Goal: Task Accomplishment & Management: Manage account settings

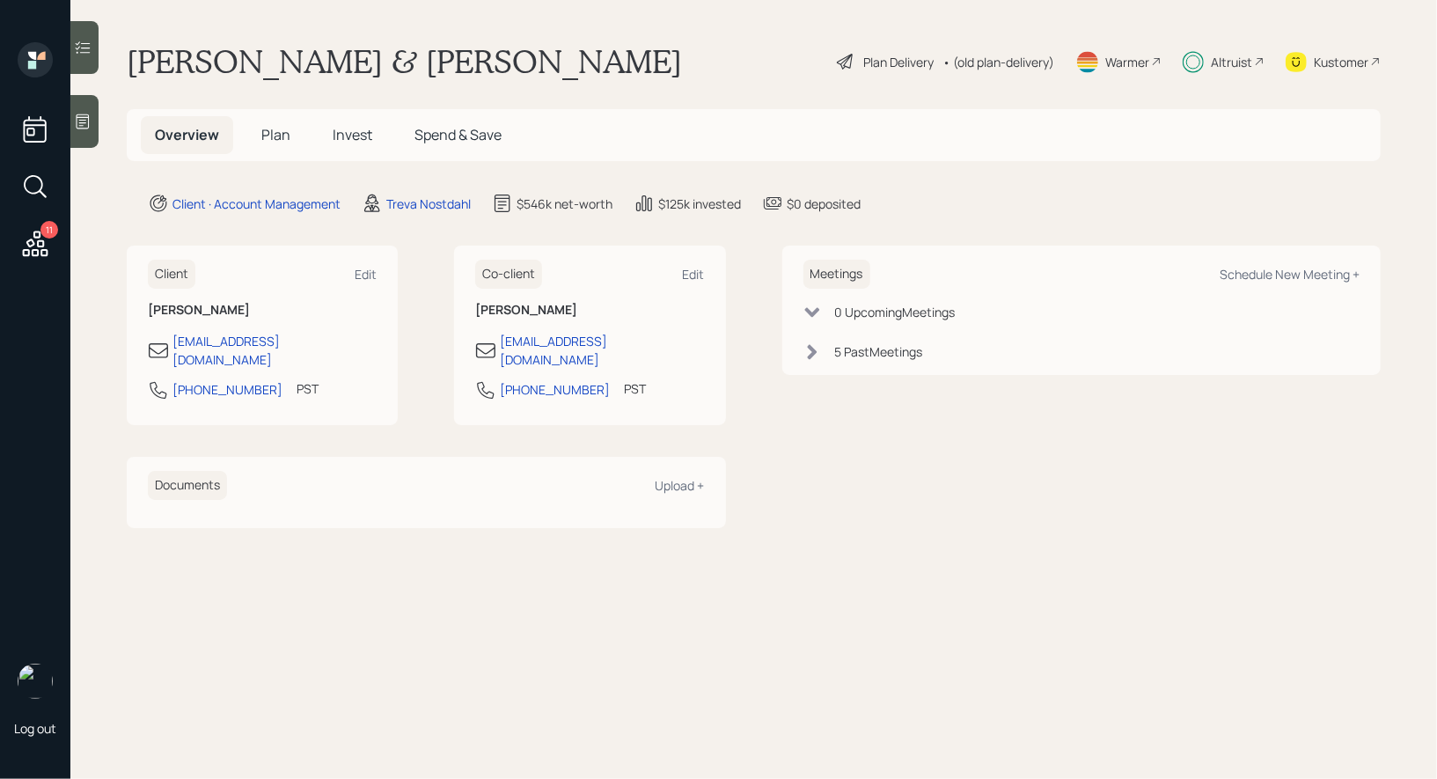
click at [275, 133] on span "Plan" at bounding box center [275, 134] width 29 height 19
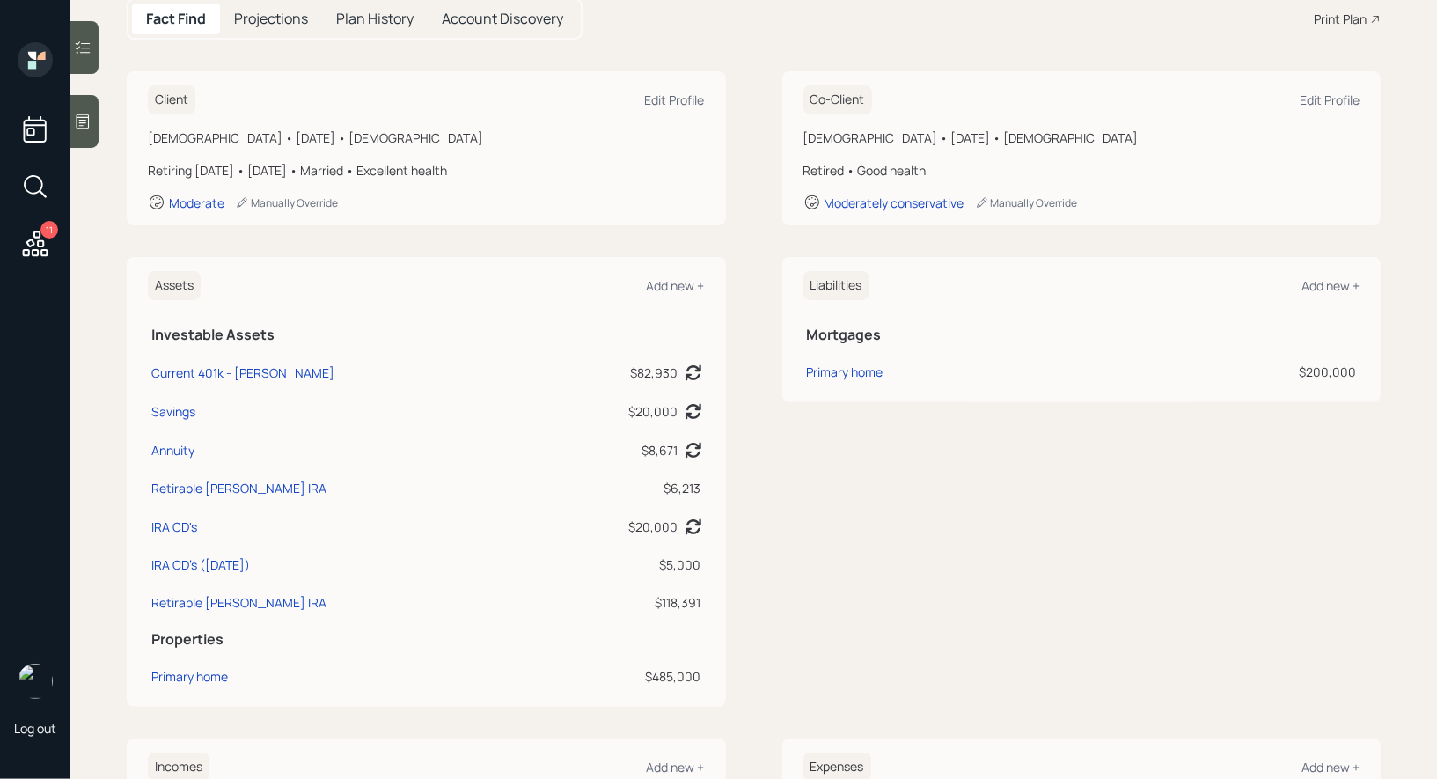
scroll to position [211, 0]
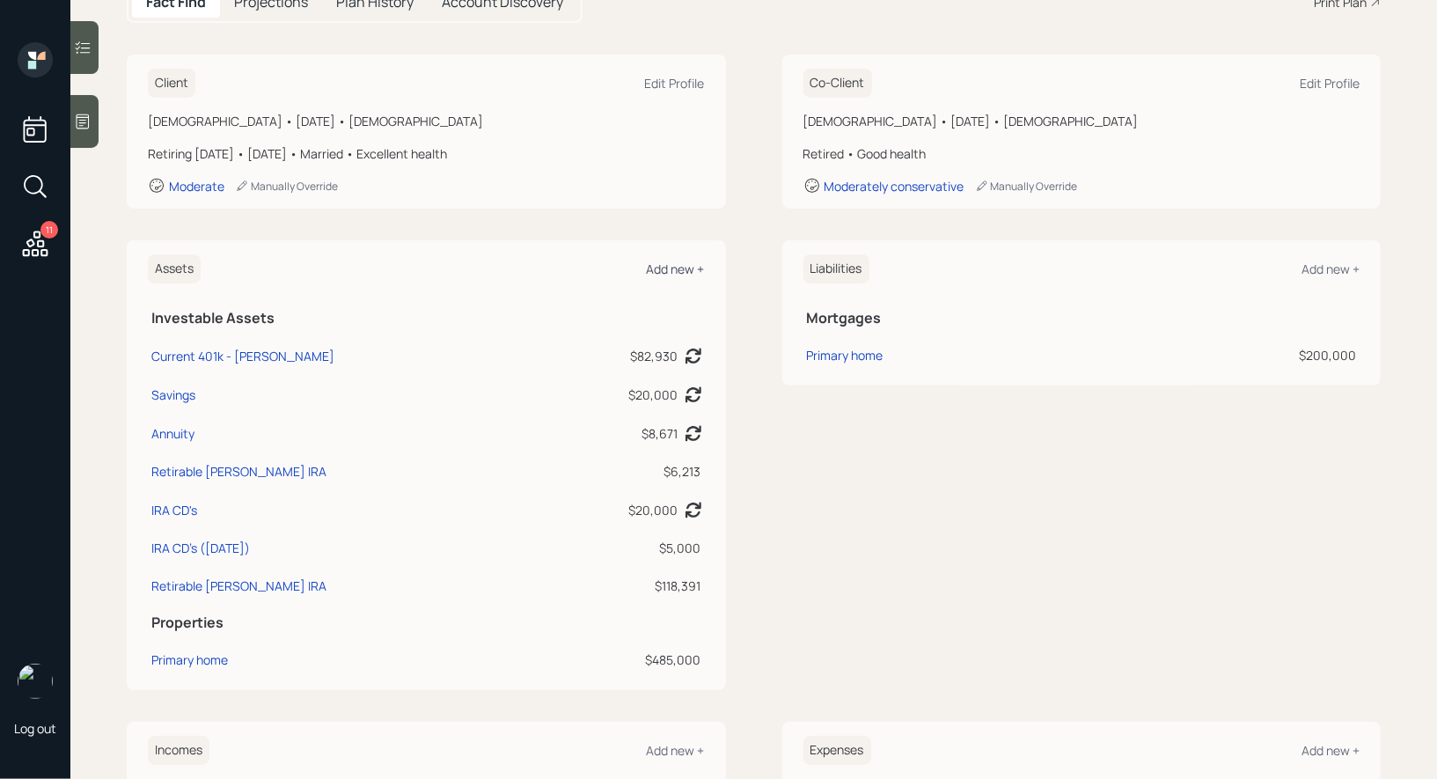
click at [683, 262] on div "Add new +" at bounding box center [676, 268] width 58 height 17
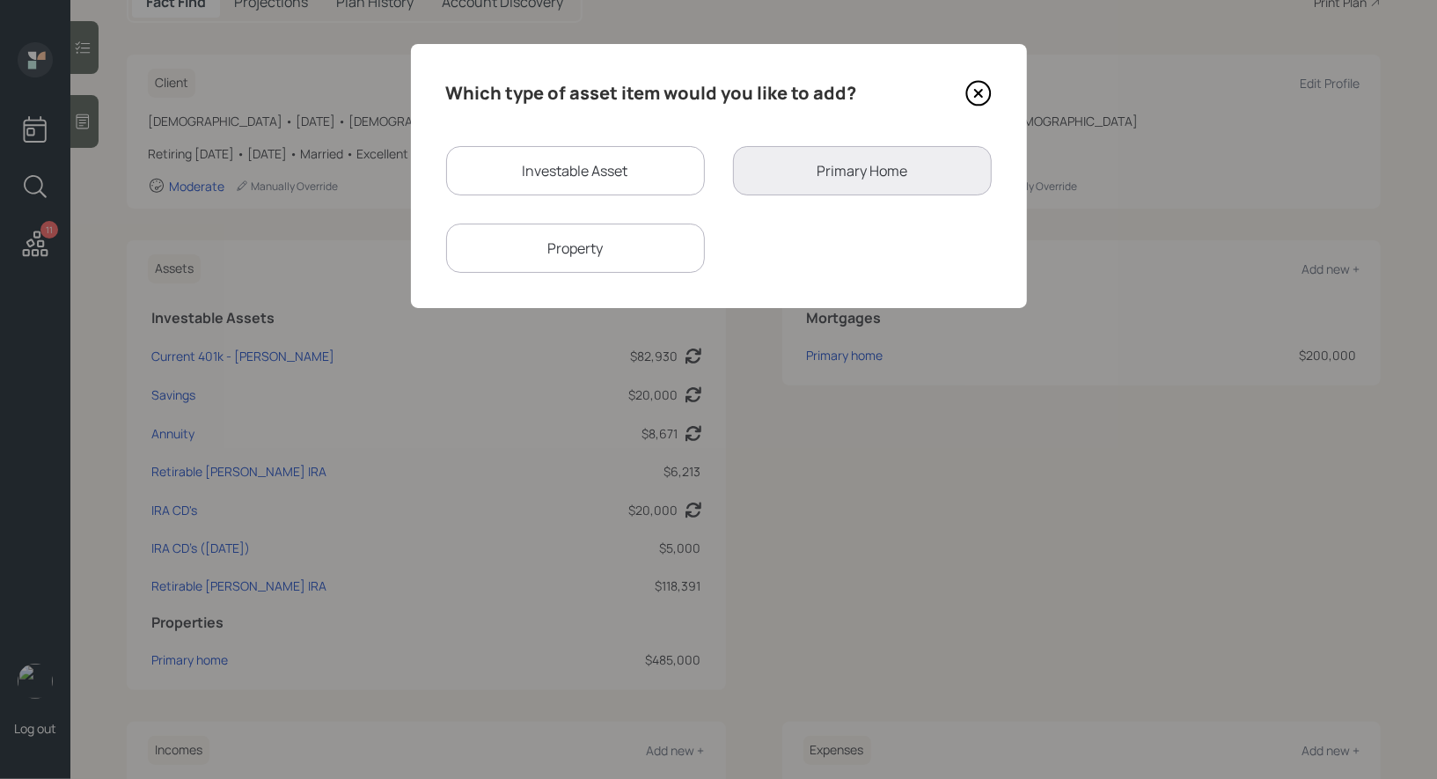
click at [612, 166] on div "Investable Asset" at bounding box center [575, 170] width 259 height 49
select select "taxable"
select select "balanced"
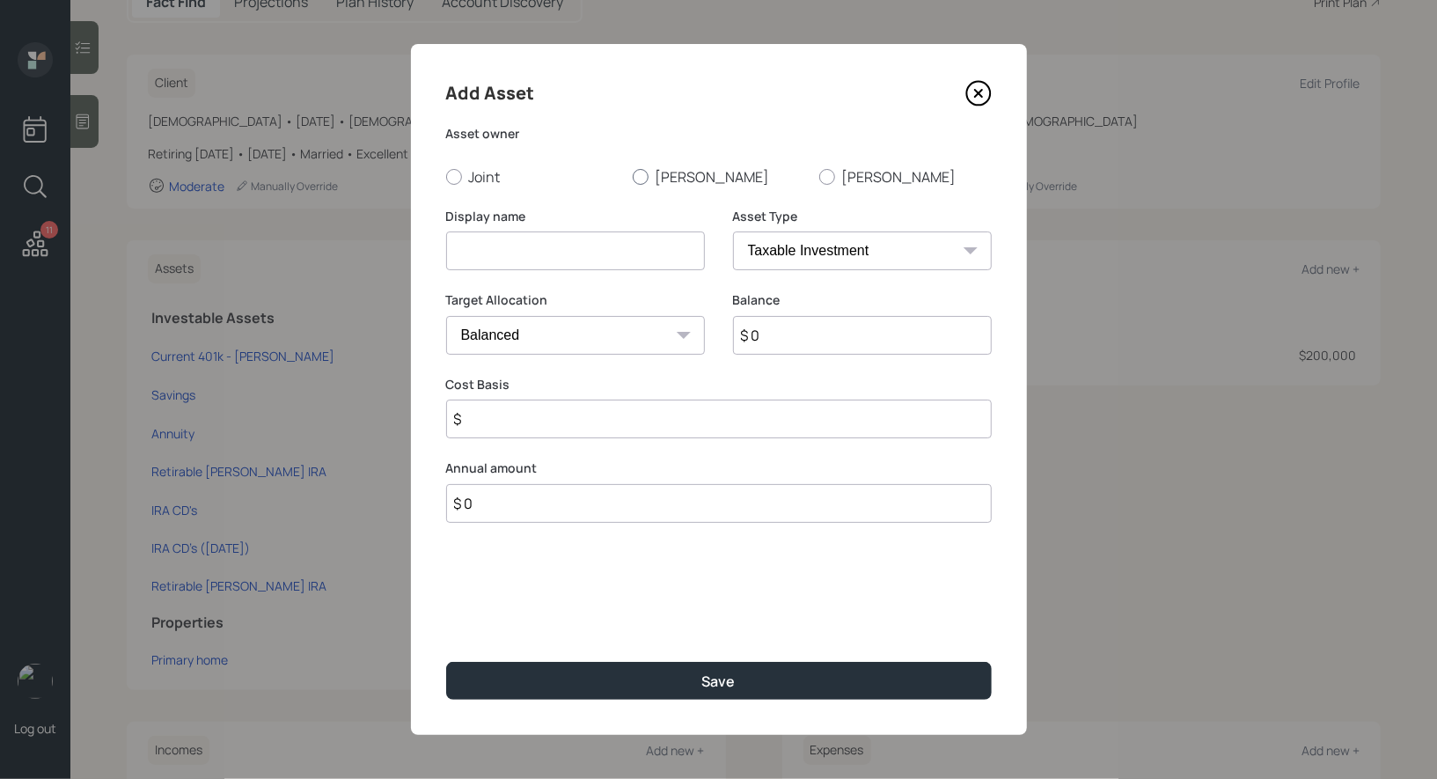
click at [641, 177] on div at bounding box center [641, 177] width 16 height 16
click at [633, 177] on input "[PERSON_NAME]" at bounding box center [632, 176] width 1 height 1
radio input "true"
click at [620, 251] on input at bounding box center [575, 250] width 259 height 39
type input "IRA CD Maturing [DATE]"
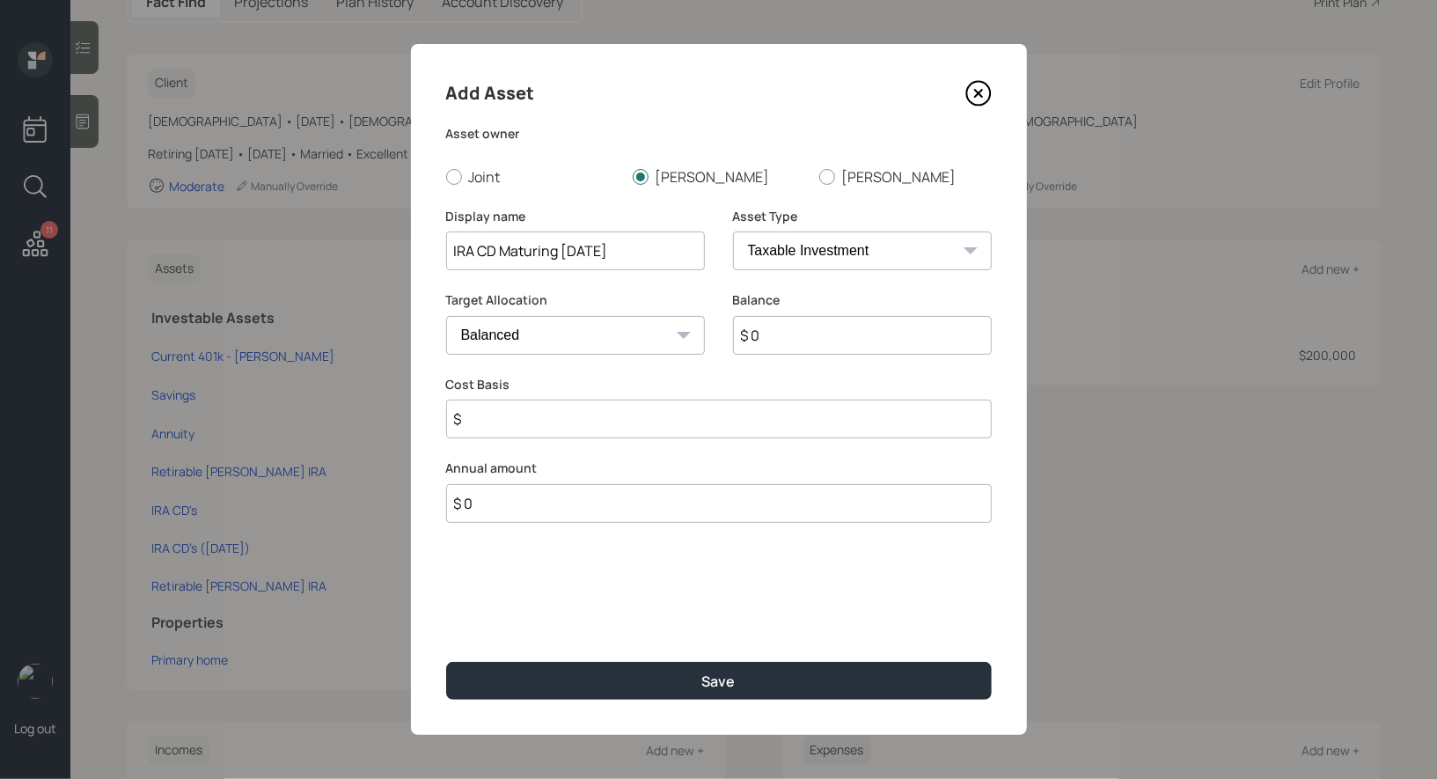
click at [842, 246] on select "SEP [PERSON_NAME] IRA 401(k) [PERSON_NAME] 401(k) 403(b) [PERSON_NAME] 403(b) 4…" at bounding box center [862, 250] width 259 height 39
select select "ira"
click at [733, 231] on select "SEP [PERSON_NAME] IRA 401(k) [PERSON_NAME] 401(k) 403(b) [PERSON_NAME] 403(b) 4…" at bounding box center [862, 250] width 259 height 39
type input "$"
click at [790, 341] on input "$ 0" at bounding box center [862, 335] width 259 height 39
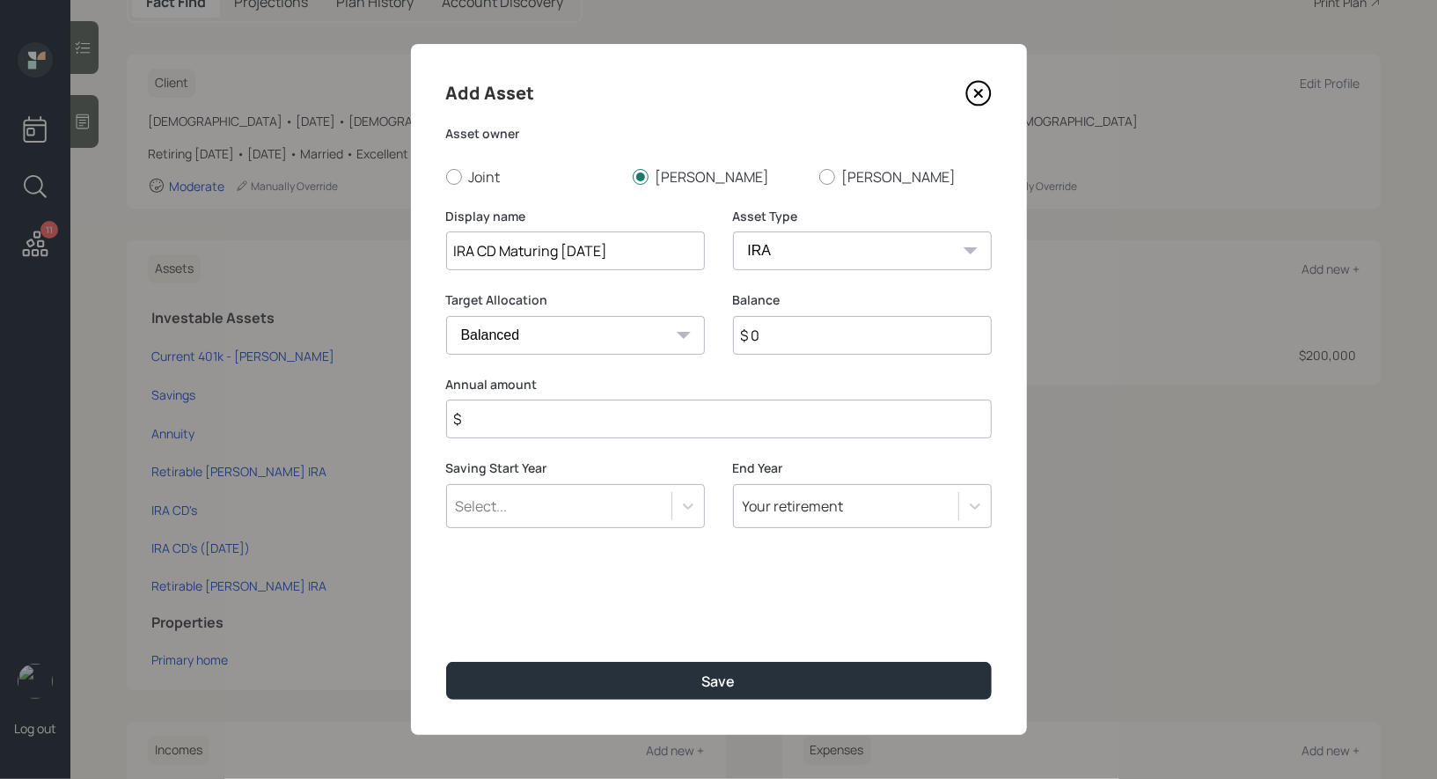
click at [790, 341] on input "$ 0" at bounding box center [862, 335] width 259 height 39
type input "$ 7,800"
click at [685, 429] on input "$" at bounding box center [719, 419] width 546 height 39
type input "$ 0"
click at [614, 341] on select "Cash Conservative Balanced Aggressive" at bounding box center [575, 335] width 259 height 39
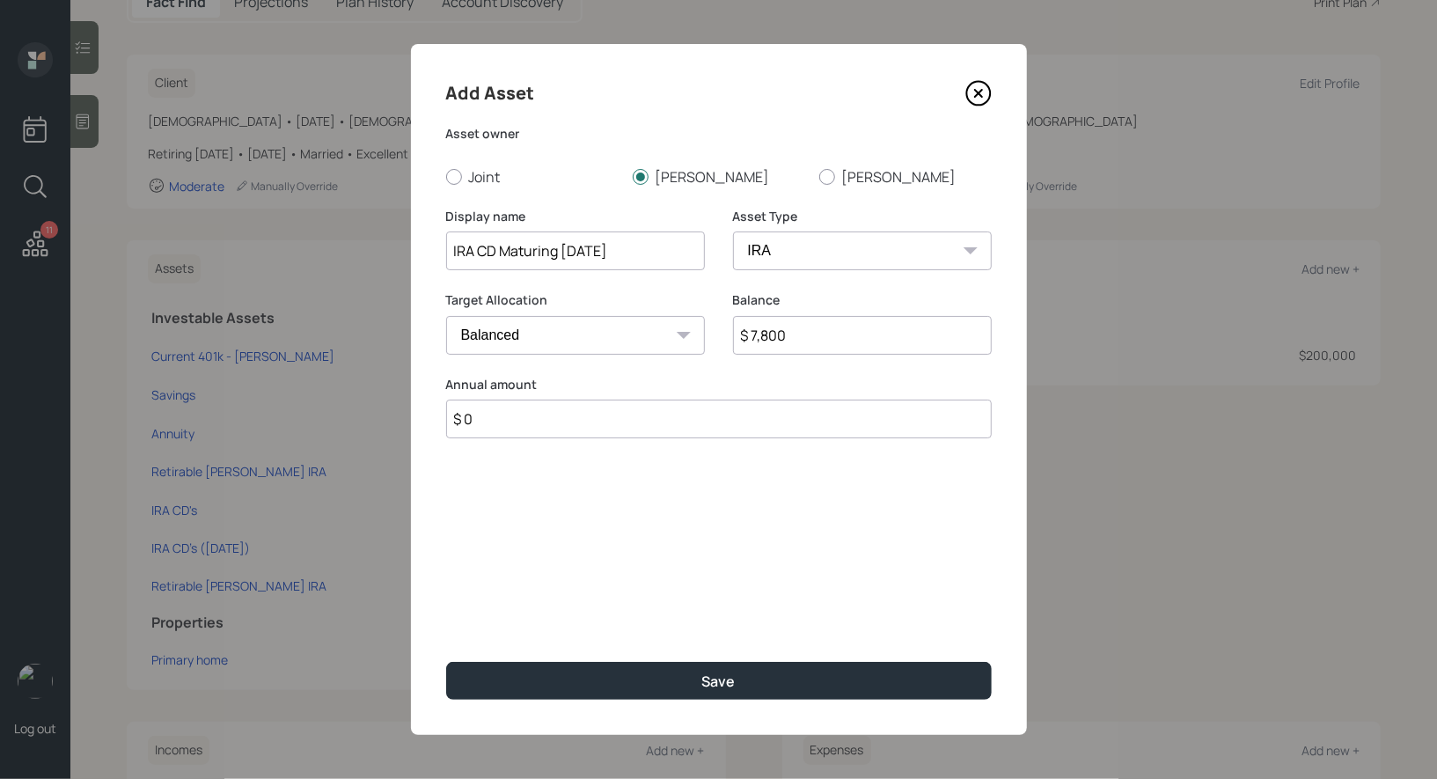
select select "conservative"
click at [446, 316] on select "Cash Conservative Balanced Aggressive" at bounding box center [575, 335] width 259 height 39
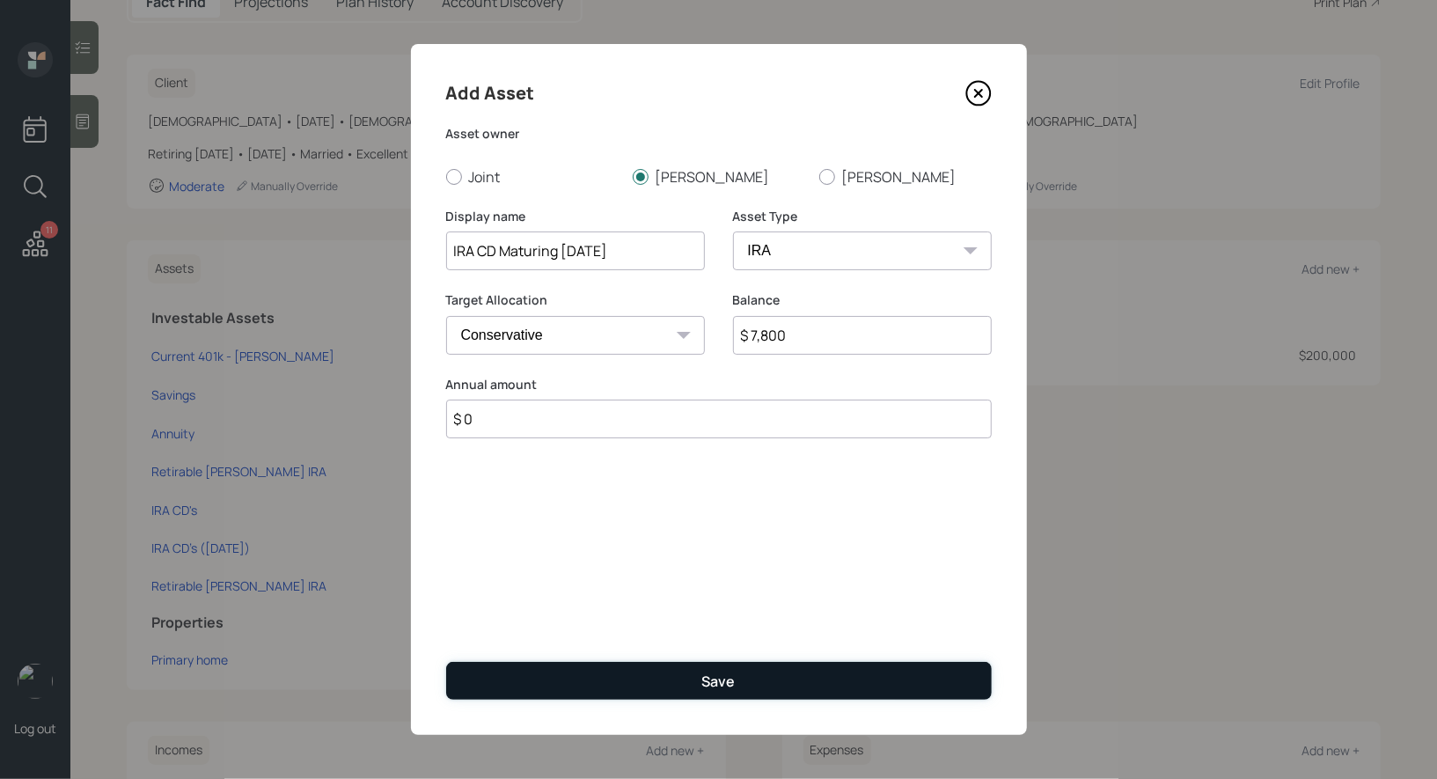
click at [605, 684] on button "Save" at bounding box center [719, 681] width 546 height 38
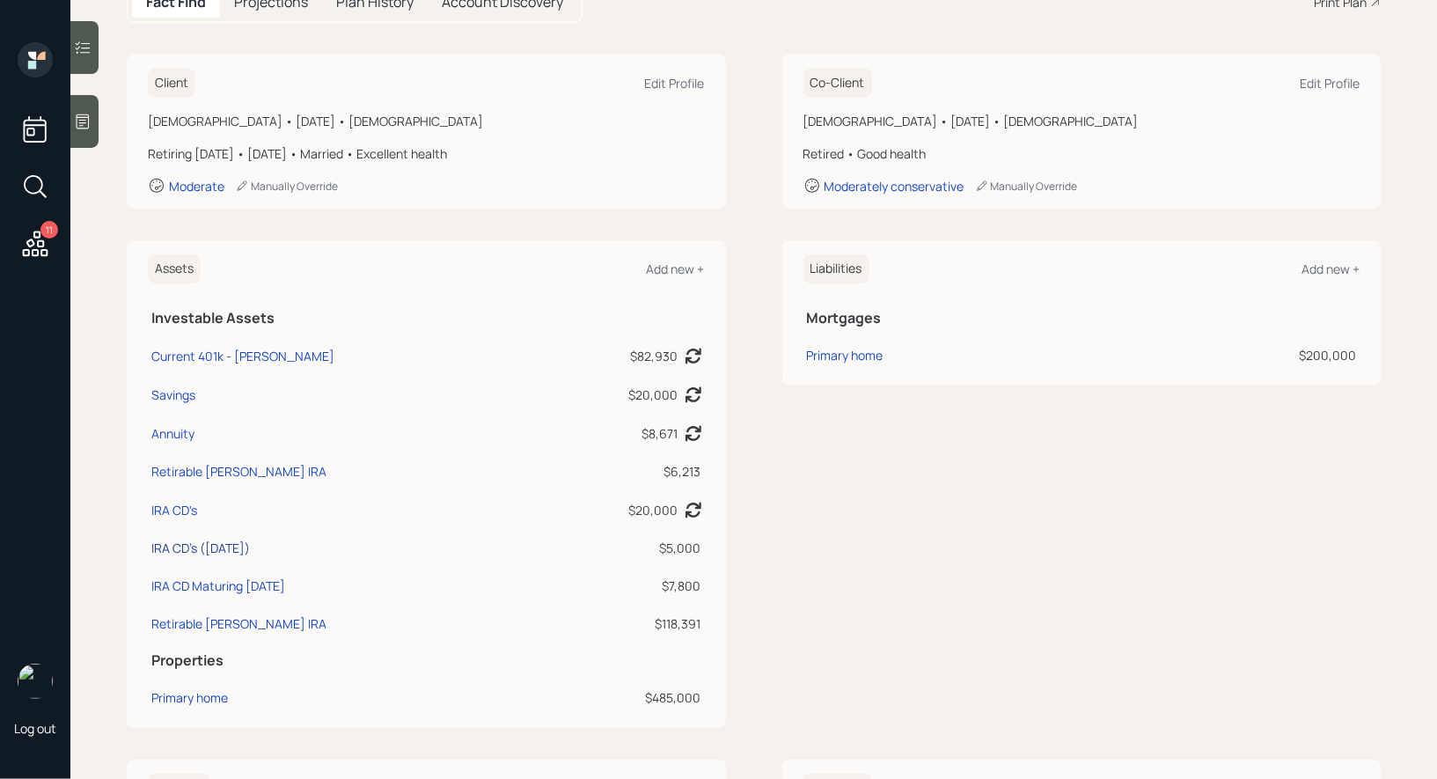
click at [191, 548] on div "IRA CD's ([DATE])" at bounding box center [200, 548] width 99 height 18
select select "taxable"
select select "conservative"
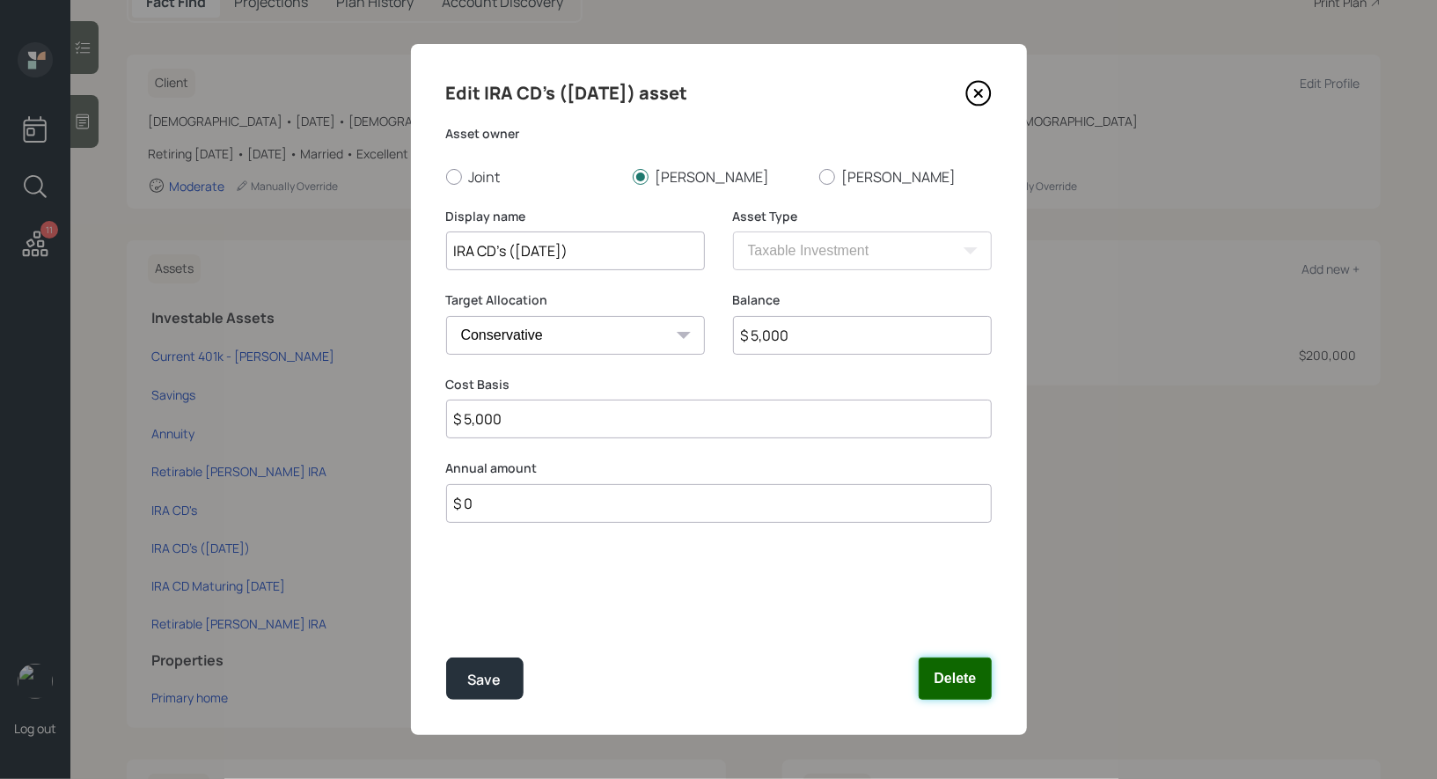
click at [951, 675] on button "Delete" at bounding box center [955, 678] width 72 height 42
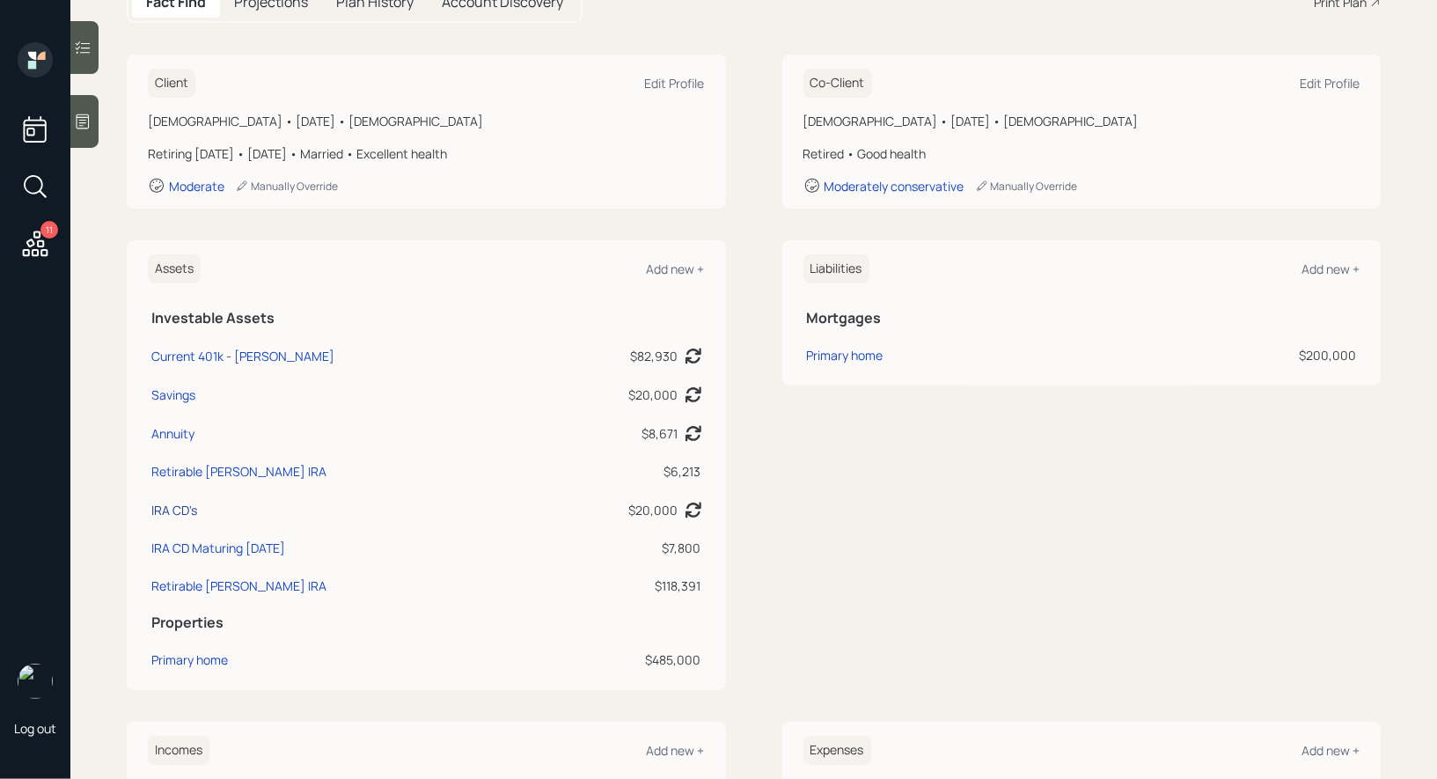
click at [166, 510] on div "IRA CD's" at bounding box center [174, 510] width 46 height 18
select select "ira"
select select "balanced"
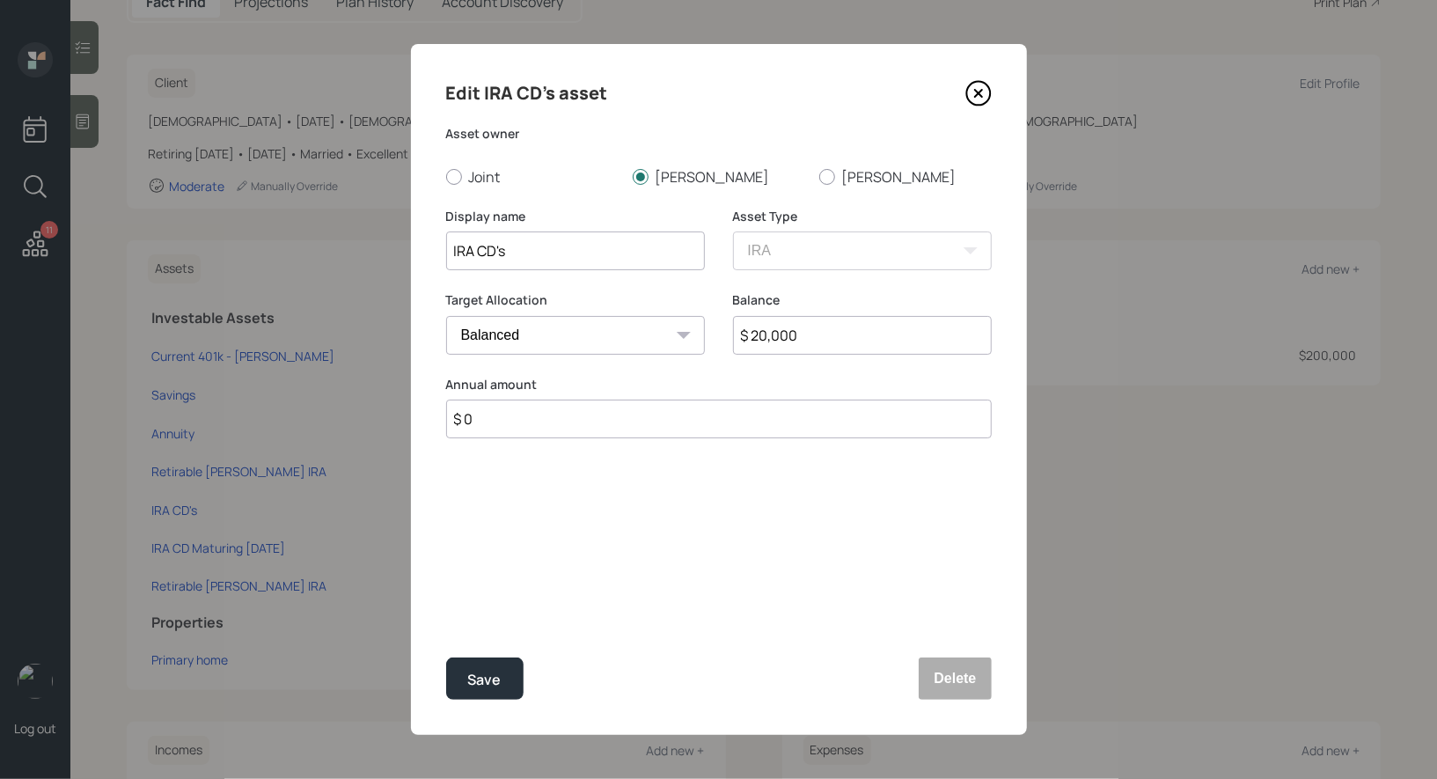
click at [551, 257] on input "IRA CD's" at bounding box center [575, 250] width 259 height 39
type input "IRA CD's Maturing [DATE]"
click at [832, 331] on input "$ 20,000" at bounding box center [862, 335] width 259 height 39
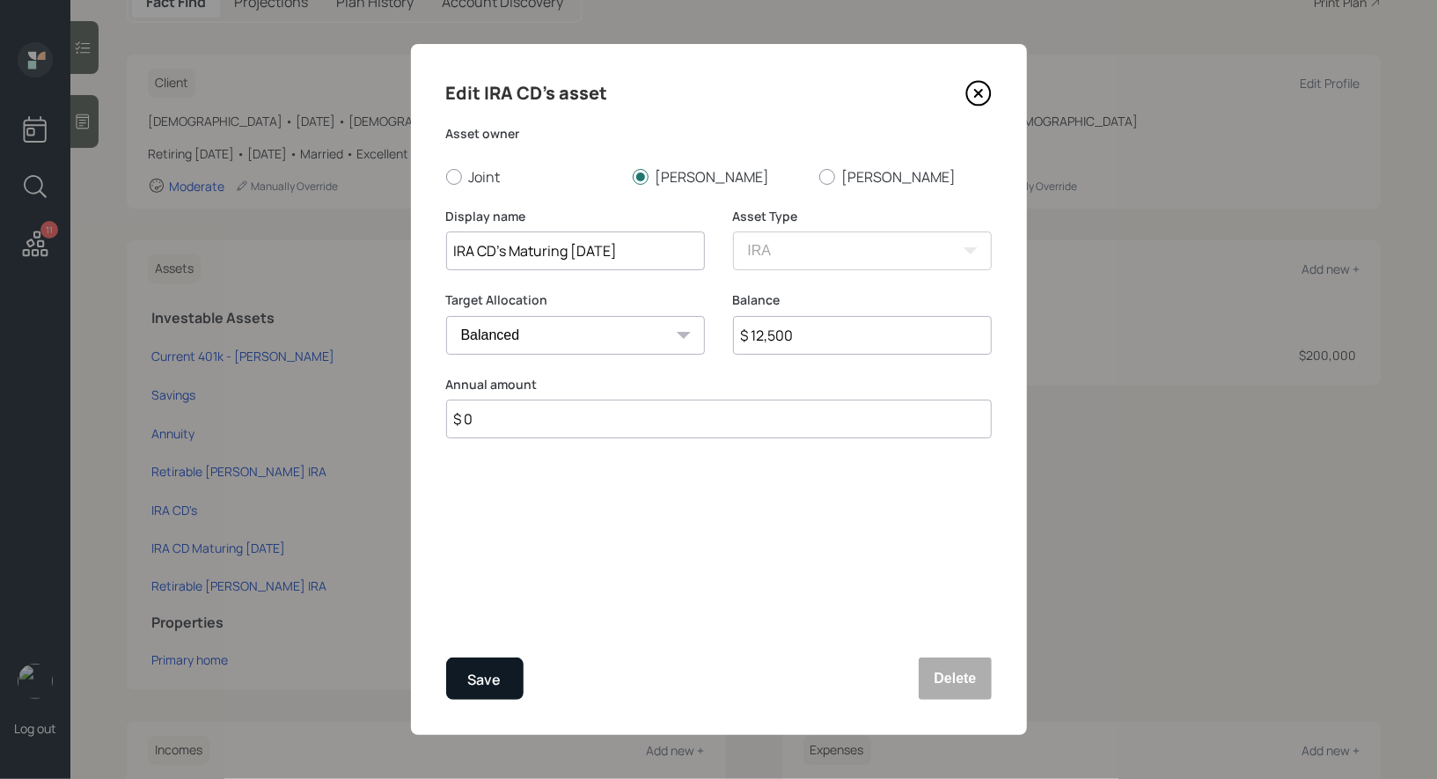
type input "$ 12,500"
click at [497, 687] on div "Save" at bounding box center [484, 680] width 33 height 24
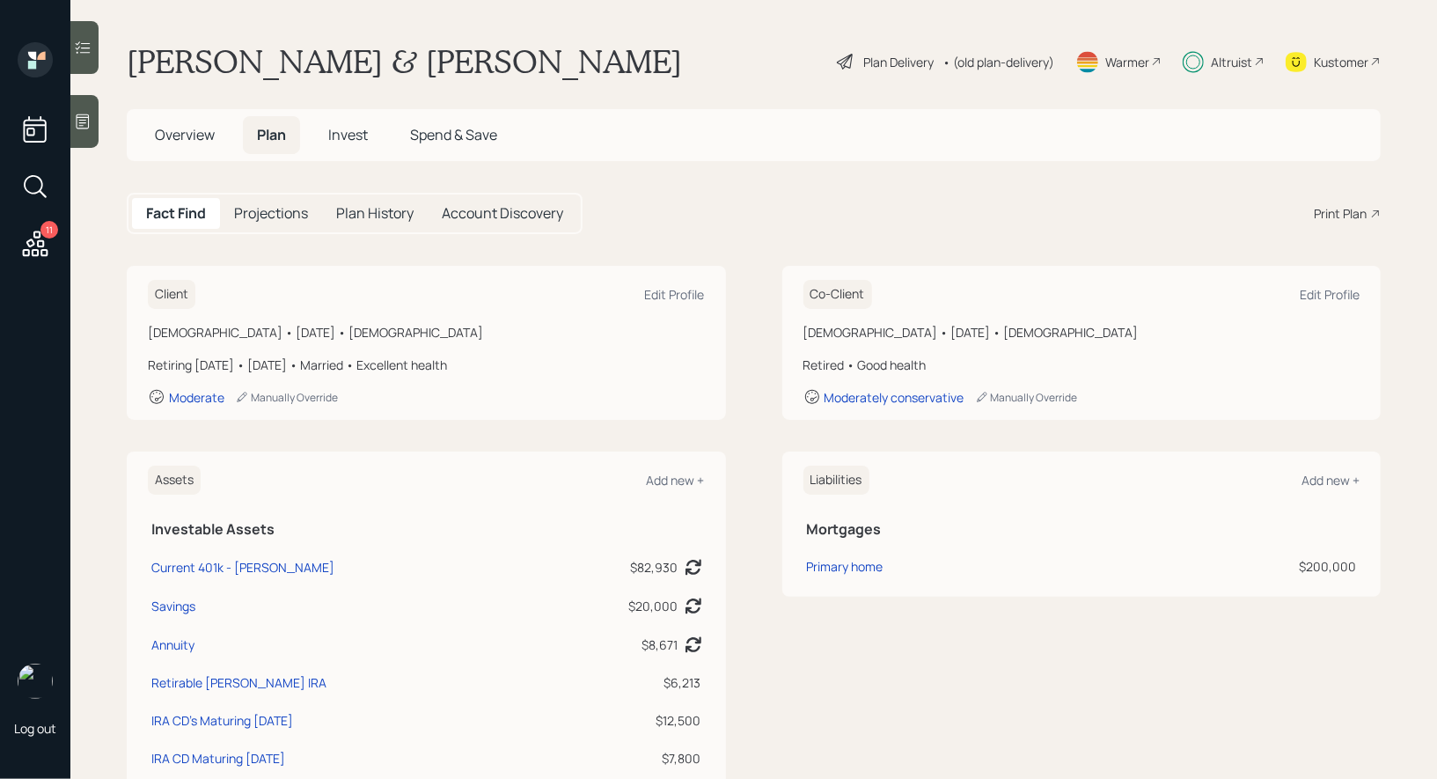
click at [343, 135] on span "Invest" at bounding box center [348, 134] width 40 height 19
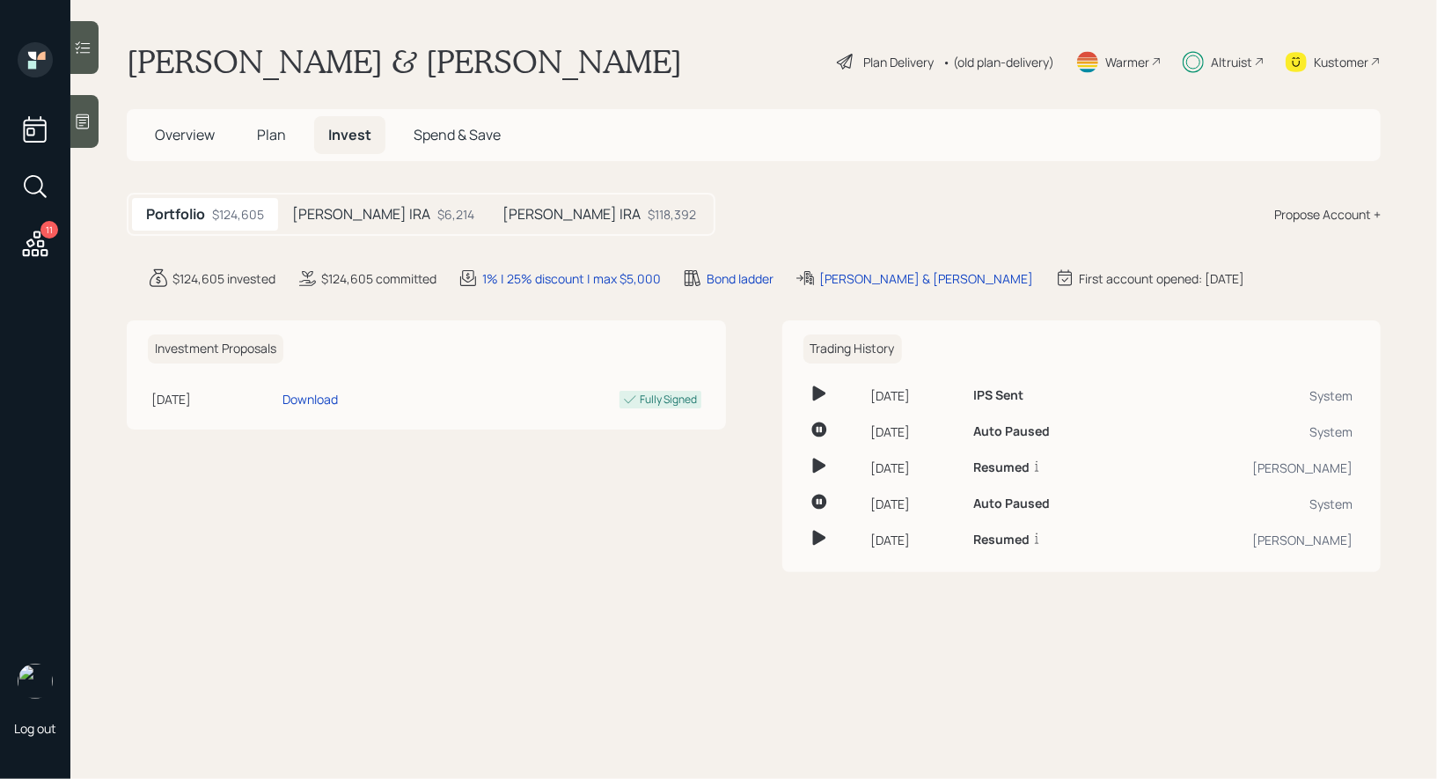
click at [360, 218] on h5 "[PERSON_NAME] IRA" at bounding box center [361, 214] width 138 height 17
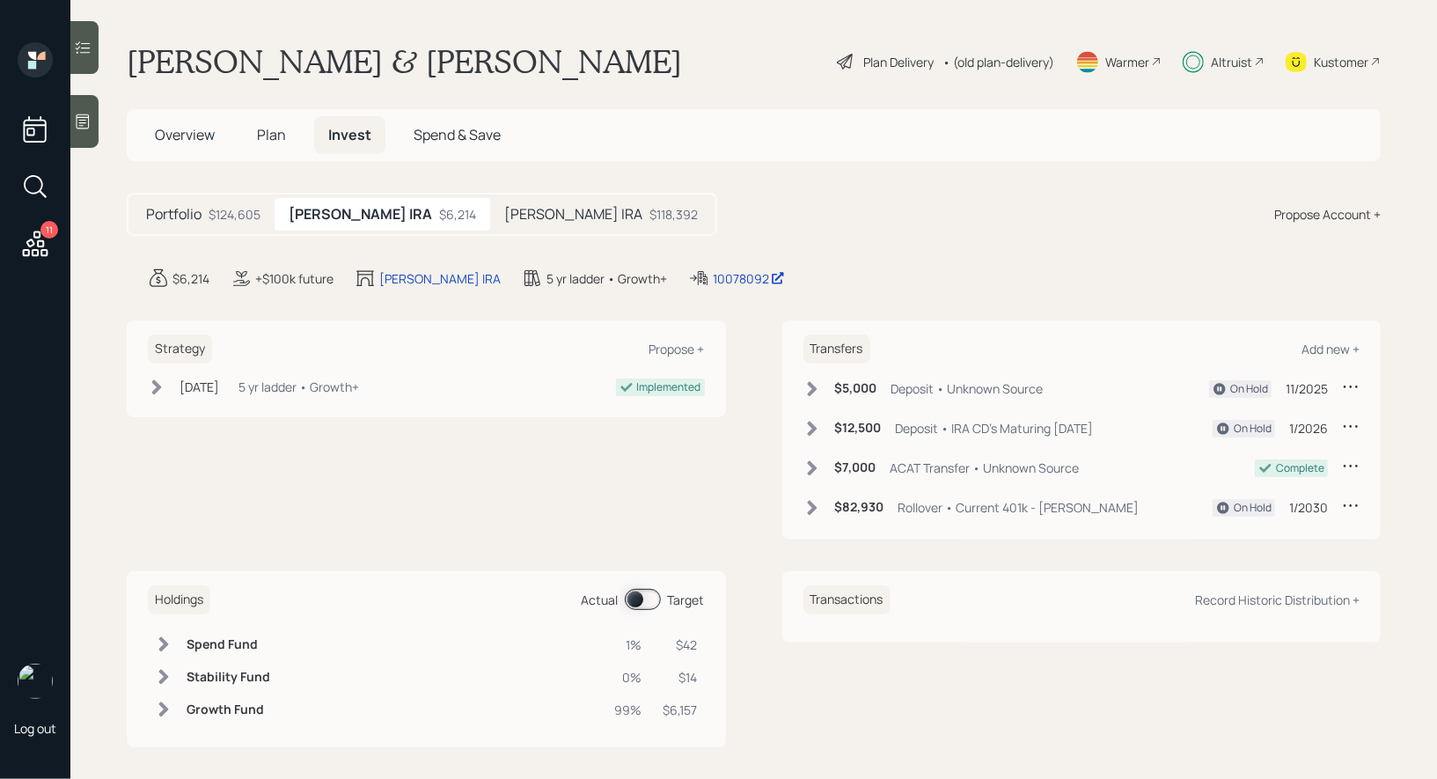
scroll to position [9, 0]
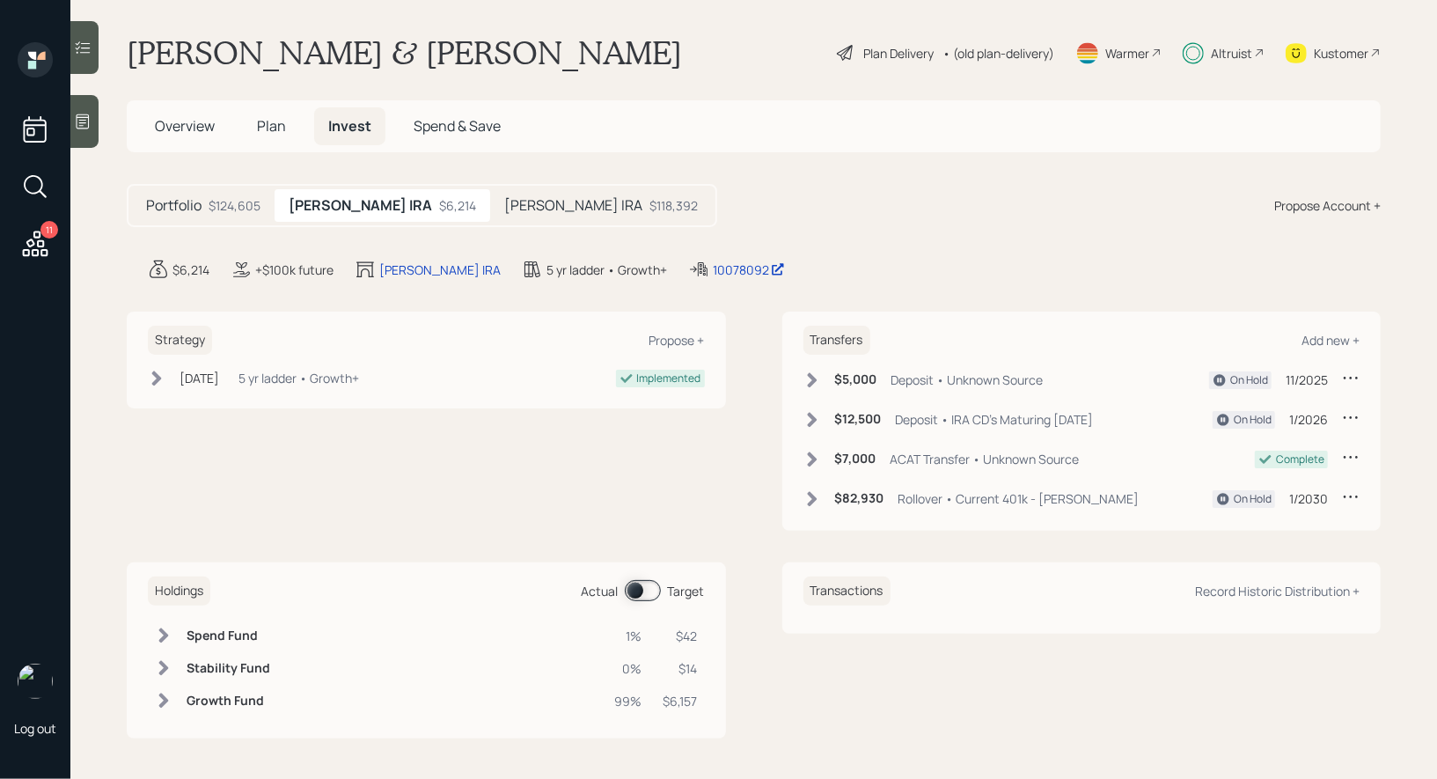
click at [1344, 375] on icon at bounding box center [1351, 378] width 18 height 18
click at [1281, 406] on div "Edit transfer" at bounding box center [1296, 411] width 127 height 17
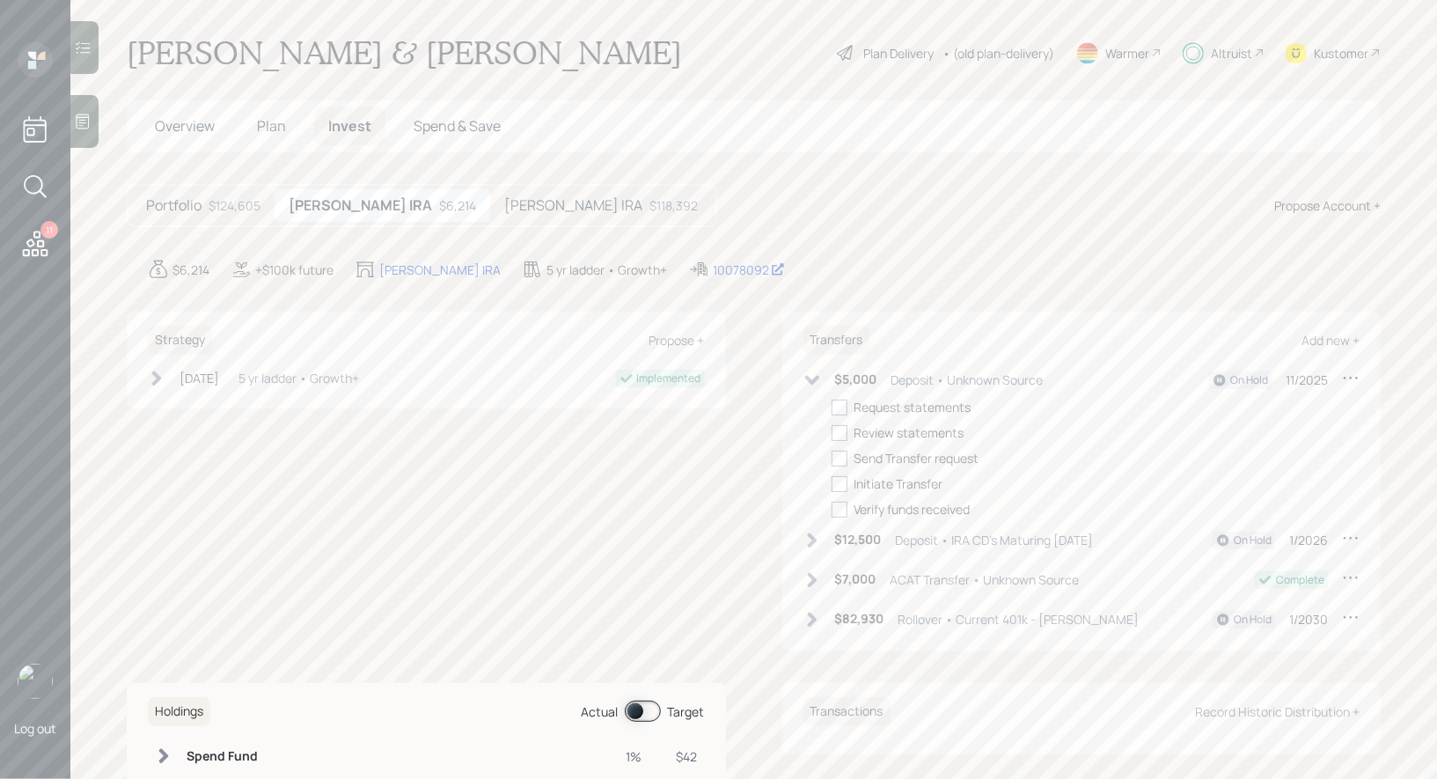
select select "deposit"
select select "11"
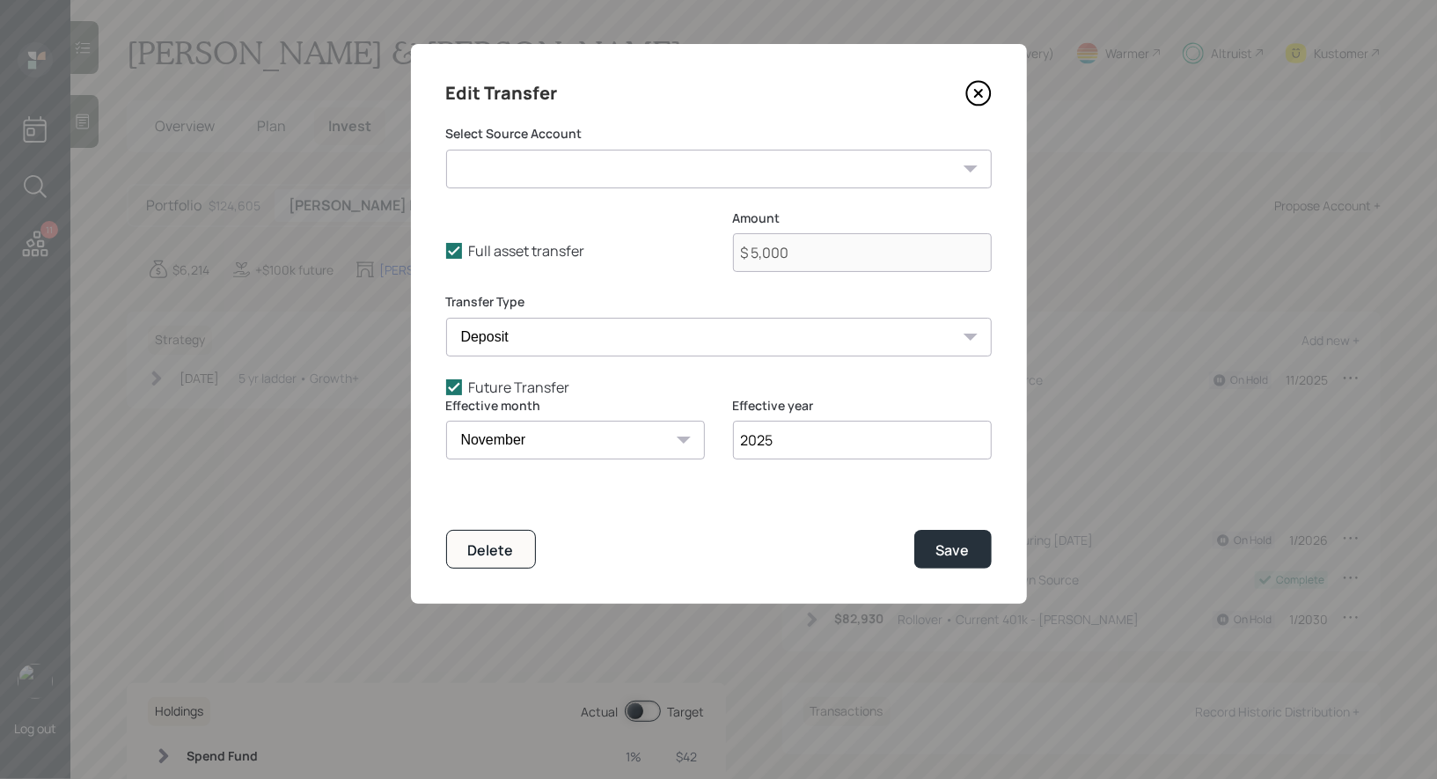
click at [770, 173] on select "Current 401k - [PERSON_NAME] ($82,930 | 401(k)) Savings ($20,000 | Checking / S…" at bounding box center [719, 169] width 546 height 39
select select "8f46e022-33bd-401b-b059-61a097843ea9"
click at [446, 150] on select "Current 401k - [PERSON_NAME] ($82,930 | 401(k)) Savings ($20,000 | Checking / S…" at bounding box center [719, 169] width 546 height 39
type input "$ 7,800"
click at [457, 387] on icon at bounding box center [454, 387] width 16 height 16
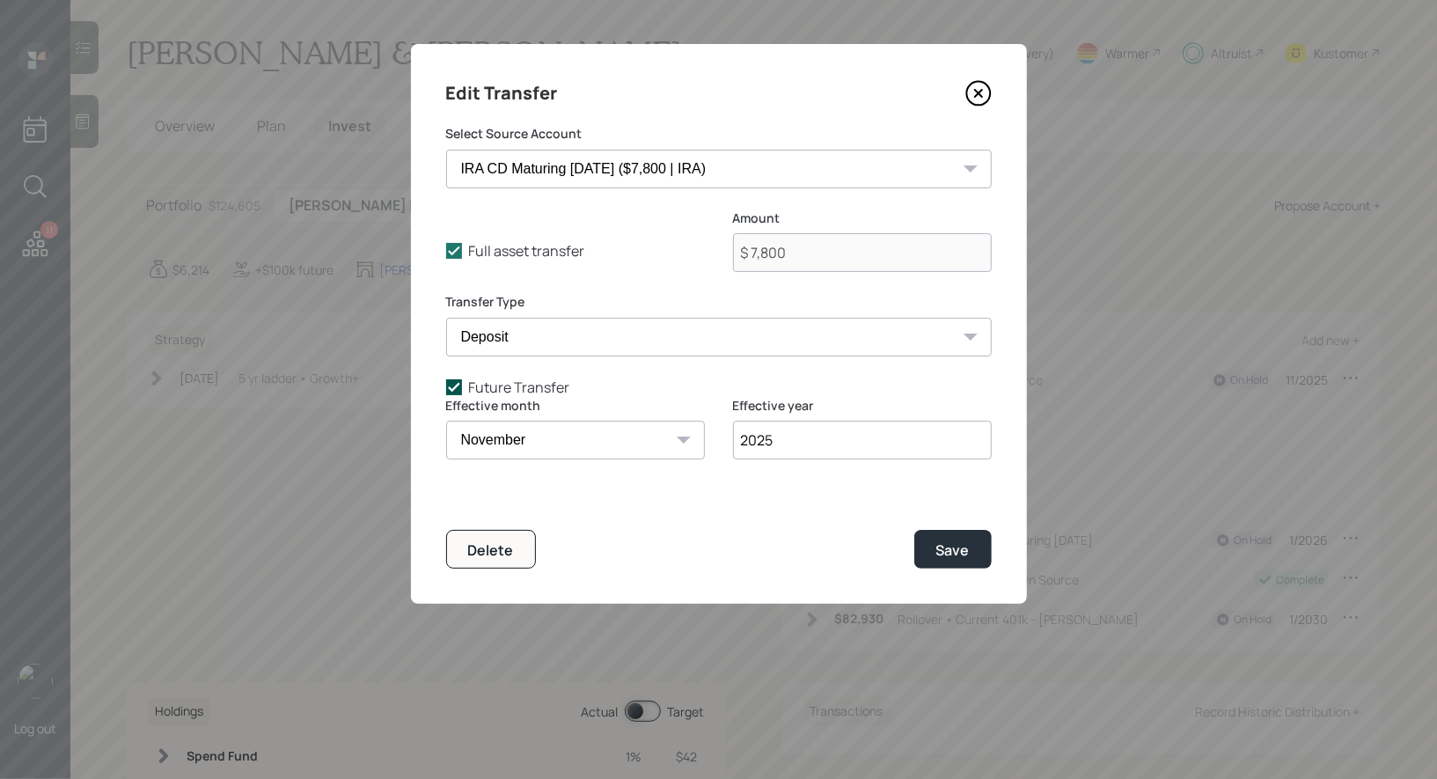
click at [446, 387] on input "Future Transfer" at bounding box center [445, 386] width 1 height 1
checkbox input "false"
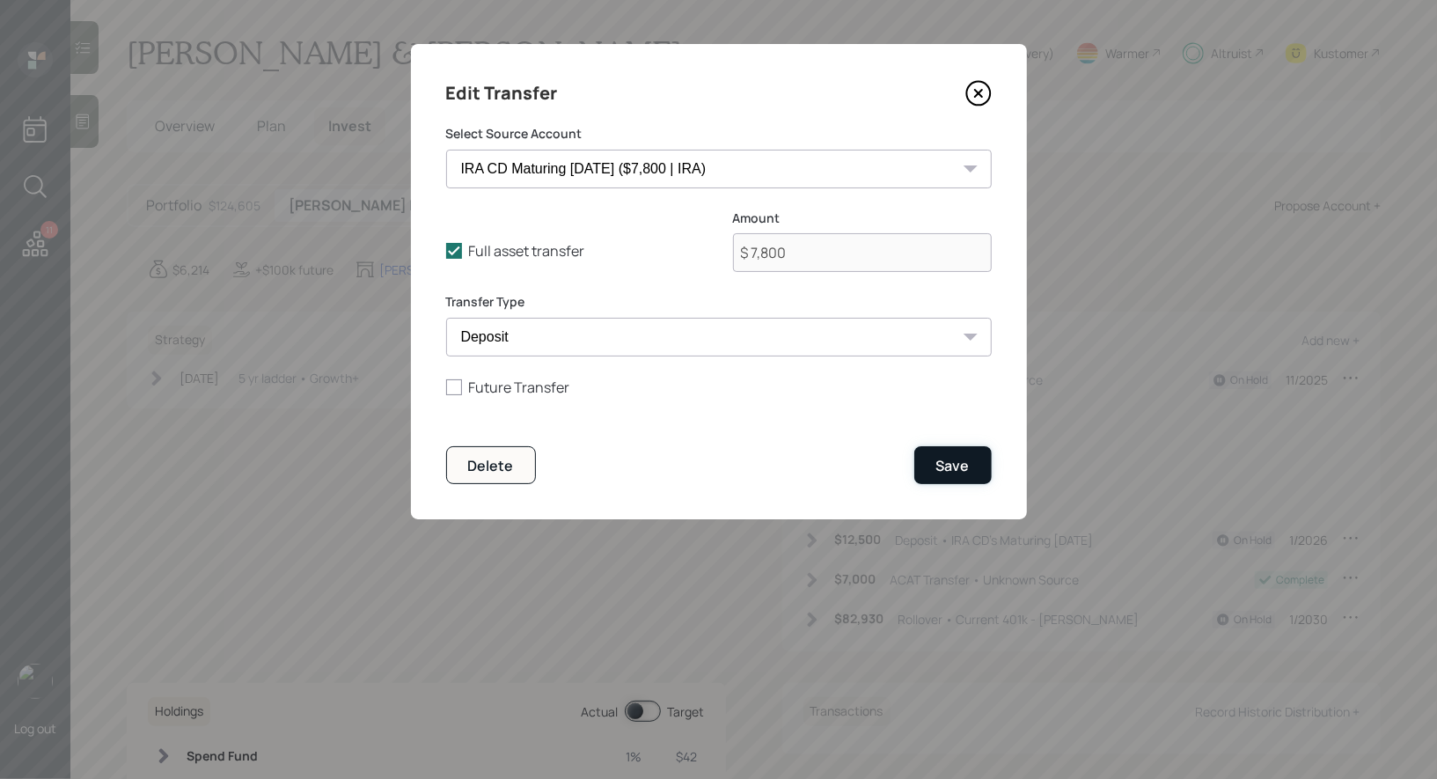
click at [942, 459] on div "Save" at bounding box center [952, 465] width 33 height 19
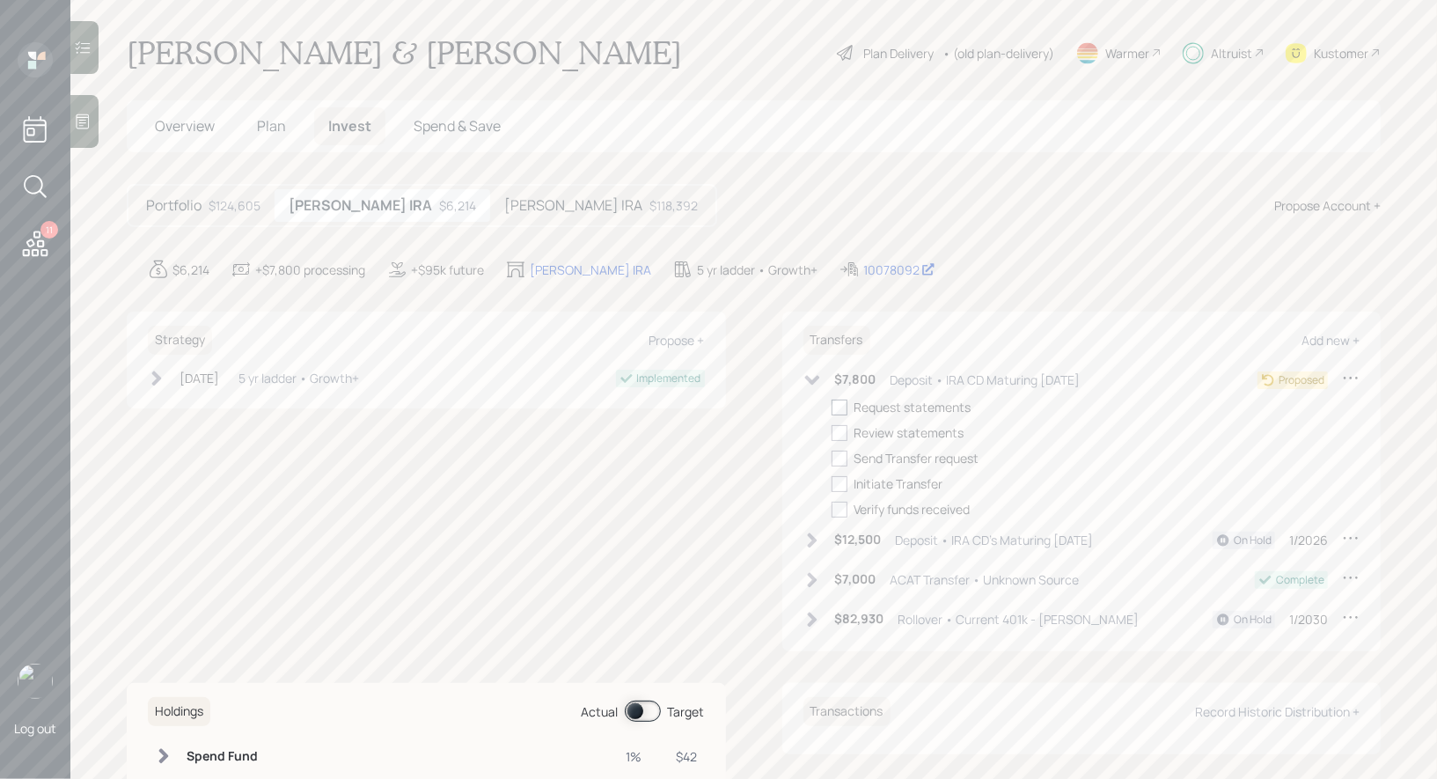
click at [840, 400] on div at bounding box center [840, 408] width 16 height 16
click at [832, 407] on input "checkbox" at bounding box center [831, 407] width 1 height 1
checkbox input "true"
click at [1351, 533] on icon at bounding box center [1351, 538] width 18 height 18
click at [1251, 567] on div "Edit transfer" at bounding box center [1296, 571] width 127 height 17
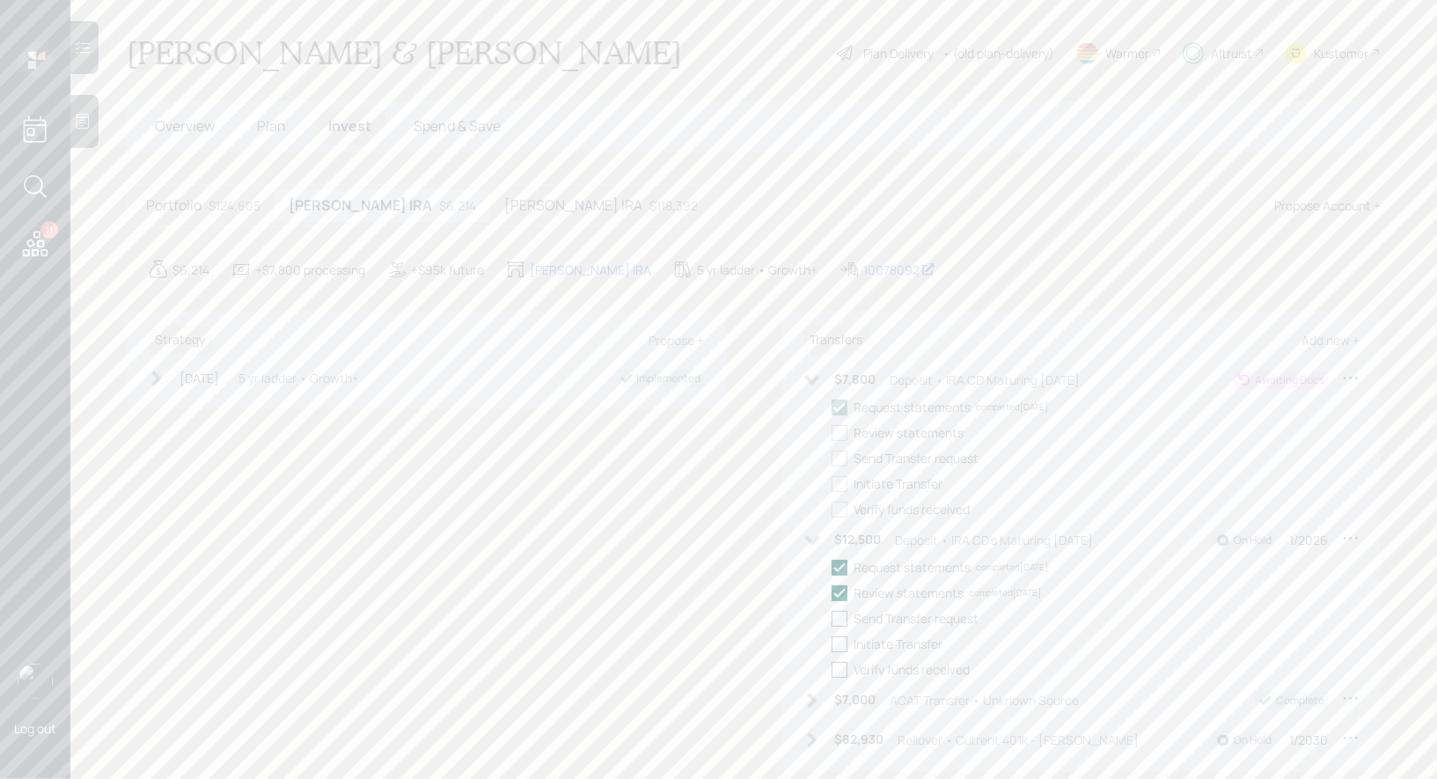
select select "715ddef7-dc68-48bc-9e6f-9cb2f331f47c"
select select "deposit"
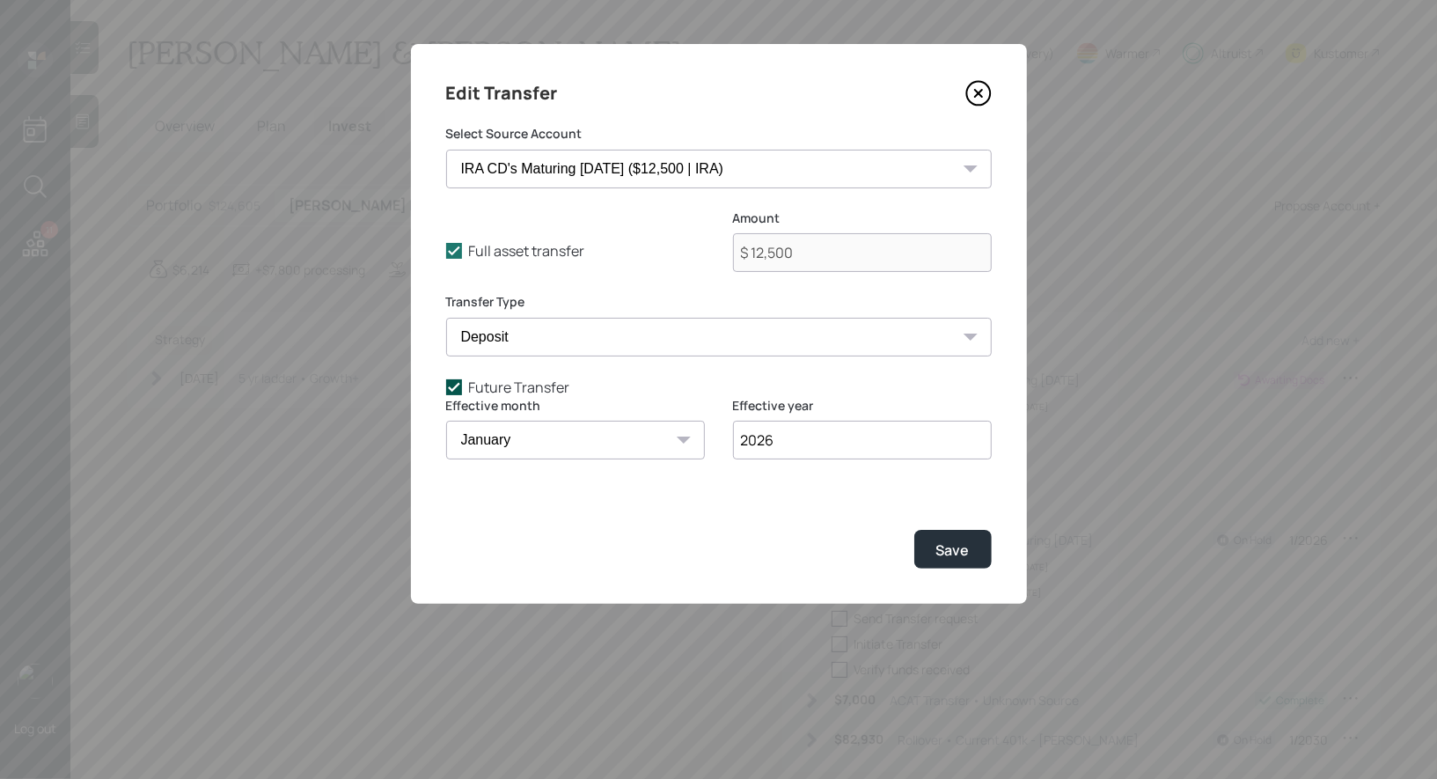
click at [453, 386] on icon at bounding box center [454, 387] width 16 height 16
click at [446, 386] on input "Future Transfer" at bounding box center [445, 386] width 1 height 1
checkbox input "false"
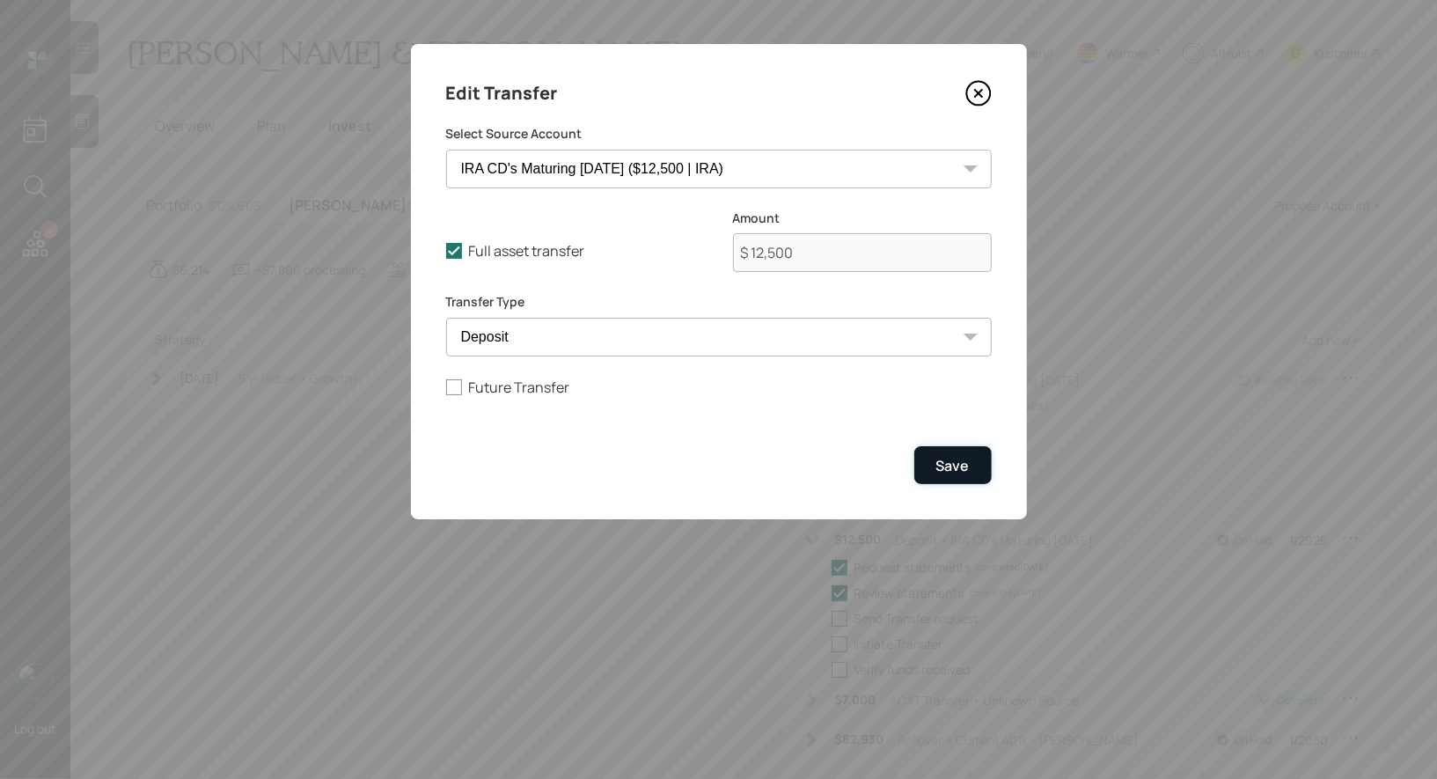
click at [950, 468] on div "Save" at bounding box center [952, 465] width 33 height 19
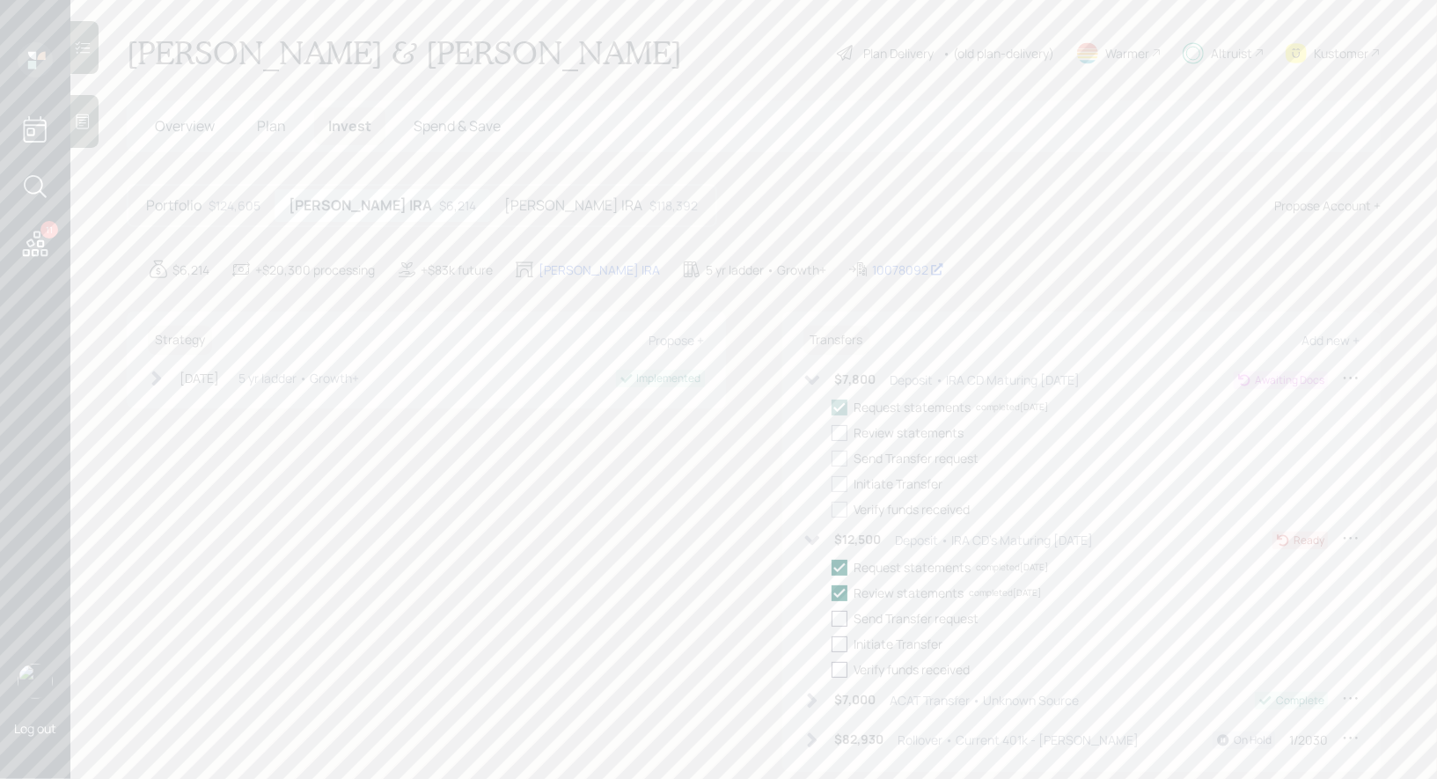
click at [839, 433] on div at bounding box center [840, 433] width 16 height 16
click at [832, 433] on input "checkbox" at bounding box center [831, 432] width 1 height 1
checkbox input "true"
click at [27, 186] on icon at bounding box center [35, 187] width 32 height 32
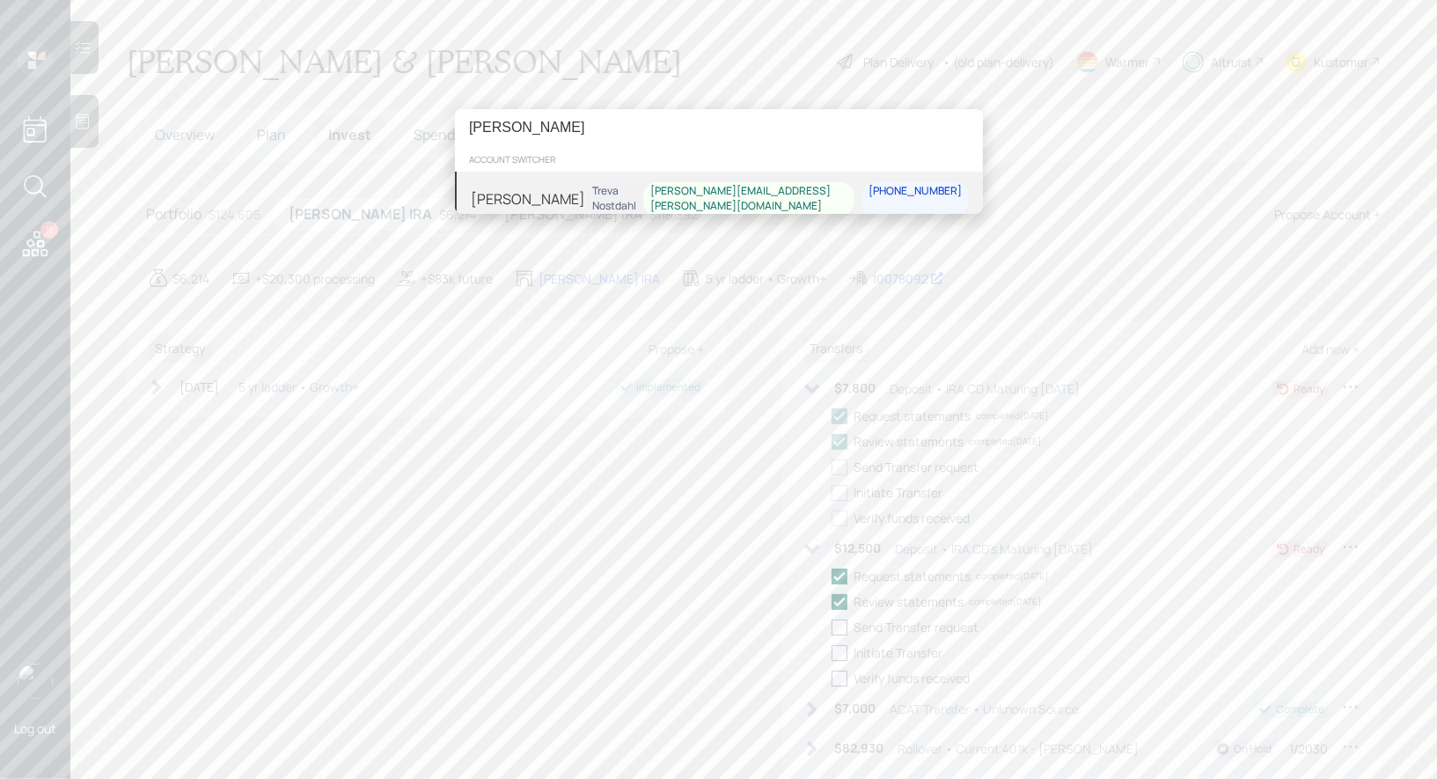
type input "[PERSON_NAME]"
click at [577, 187] on div "[PERSON_NAME] Treva Nostdahl [EMAIL_ADDRESS][PERSON_NAME][DOMAIN_NAME] [PHONE_N…" at bounding box center [719, 199] width 528 height 55
